Goal: Task Accomplishment & Management: Manage account settings

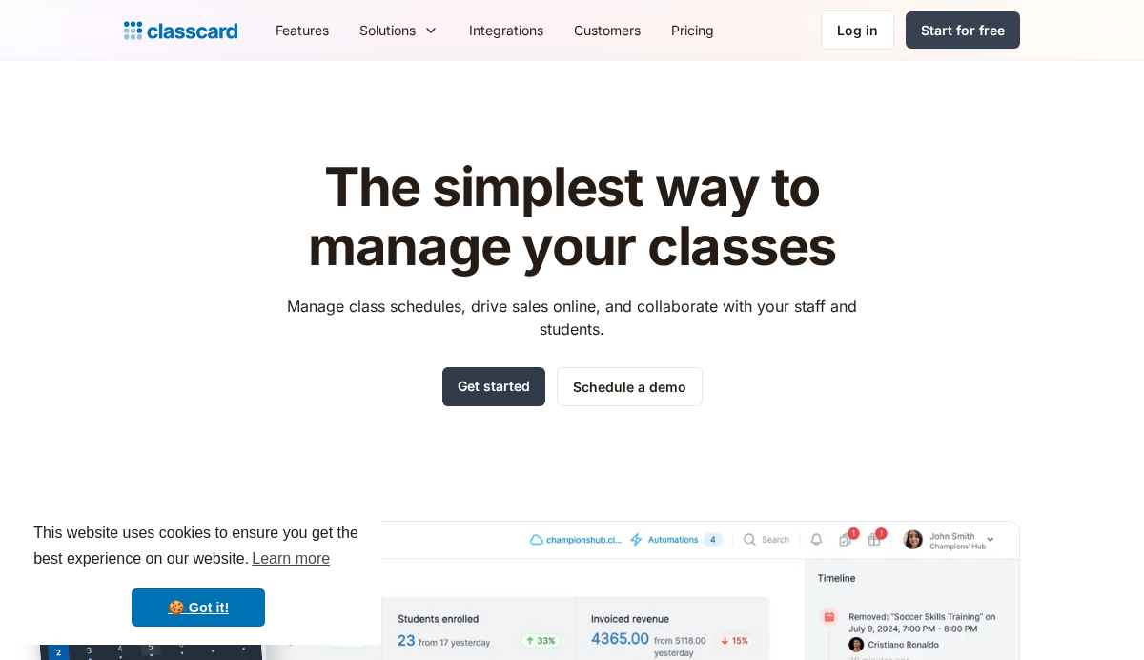
click at [510, 375] on link "Get started" at bounding box center [493, 386] width 103 height 39
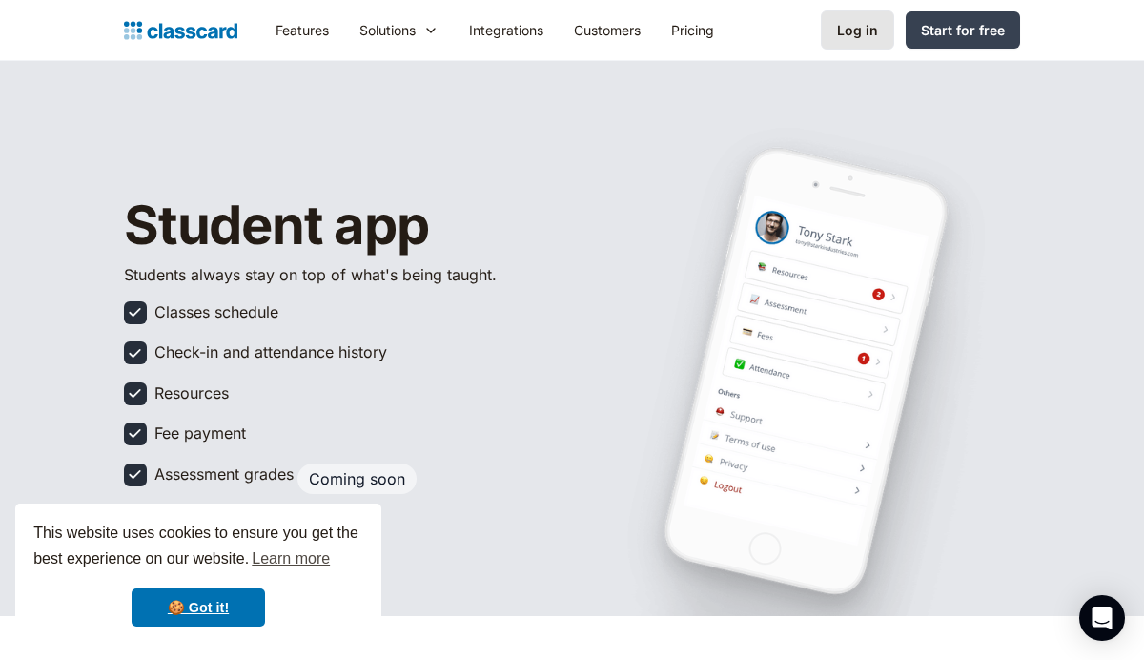
click at [867, 32] on div "Log in" at bounding box center [857, 30] width 41 height 20
